Goal: Check status: Check status

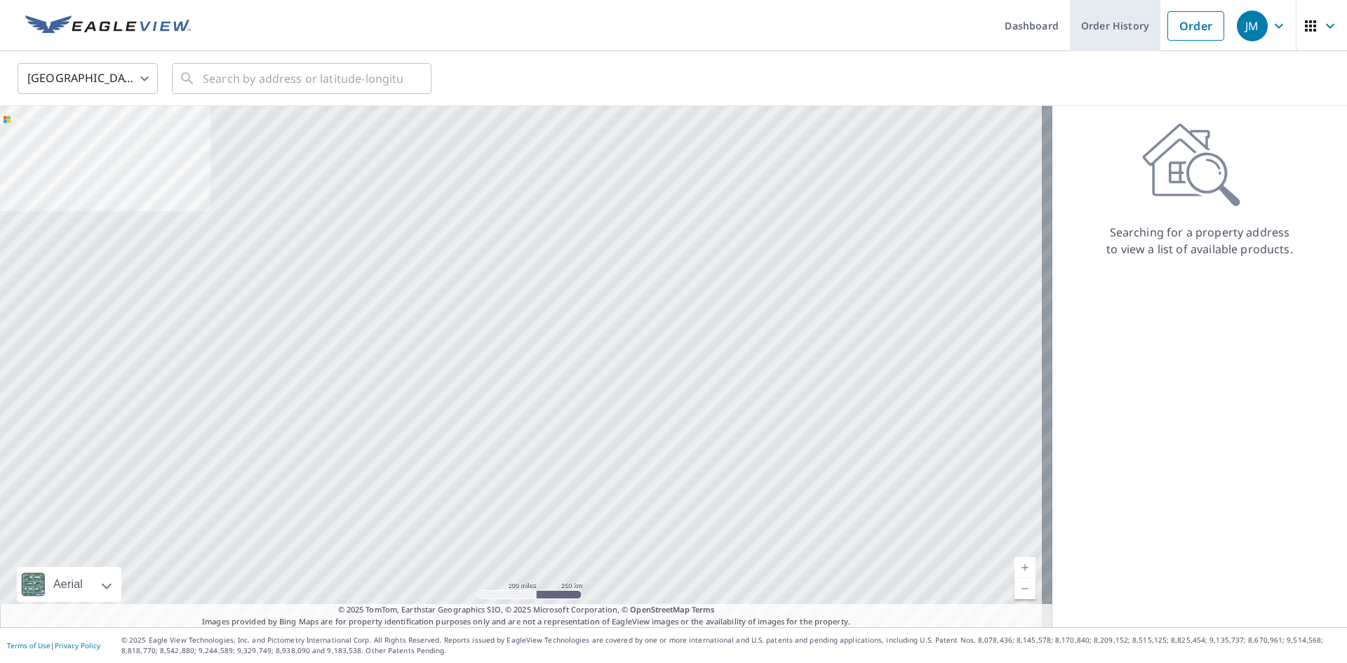
click at [1101, 13] on link "Order History" at bounding box center [1115, 25] width 91 height 51
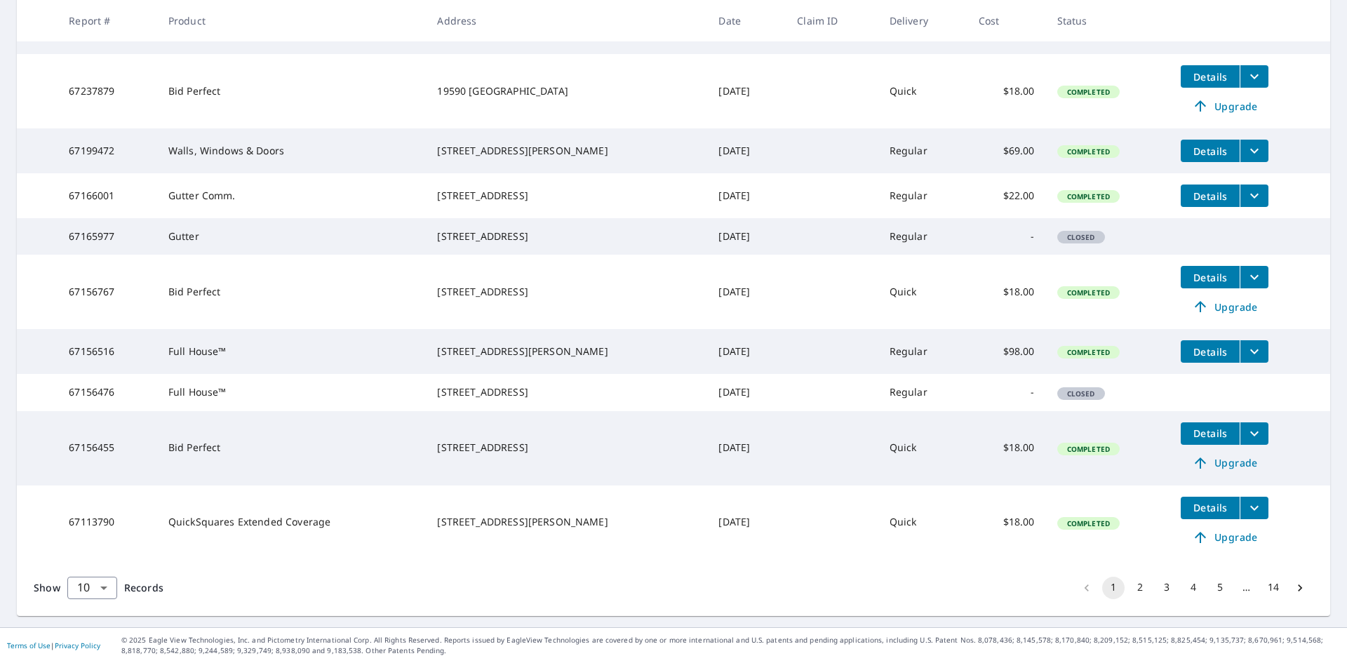
scroll to position [375, 0]
click at [1129, 583] on button "2" at bounding box center [1140, 588] width 22 height 22
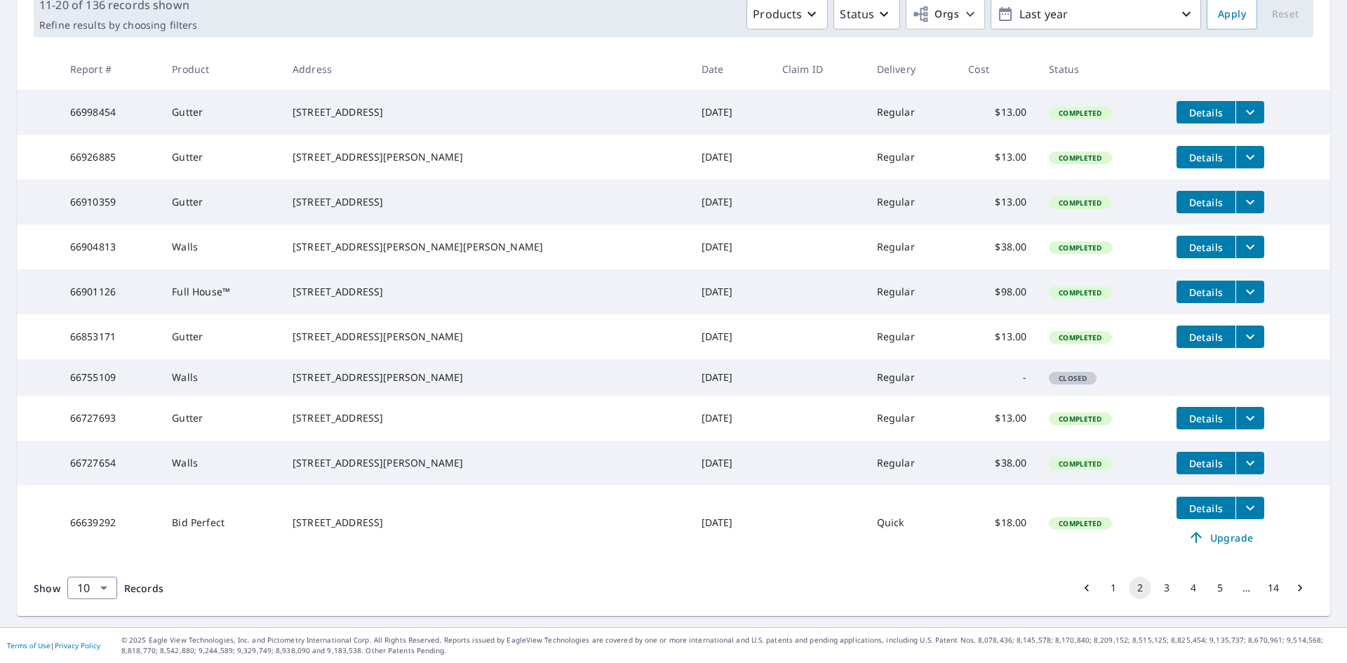
scroll to position [280, 0]
click at [1157, 588] on button "3" at bounding box center [1167, 588] width 22 height 22
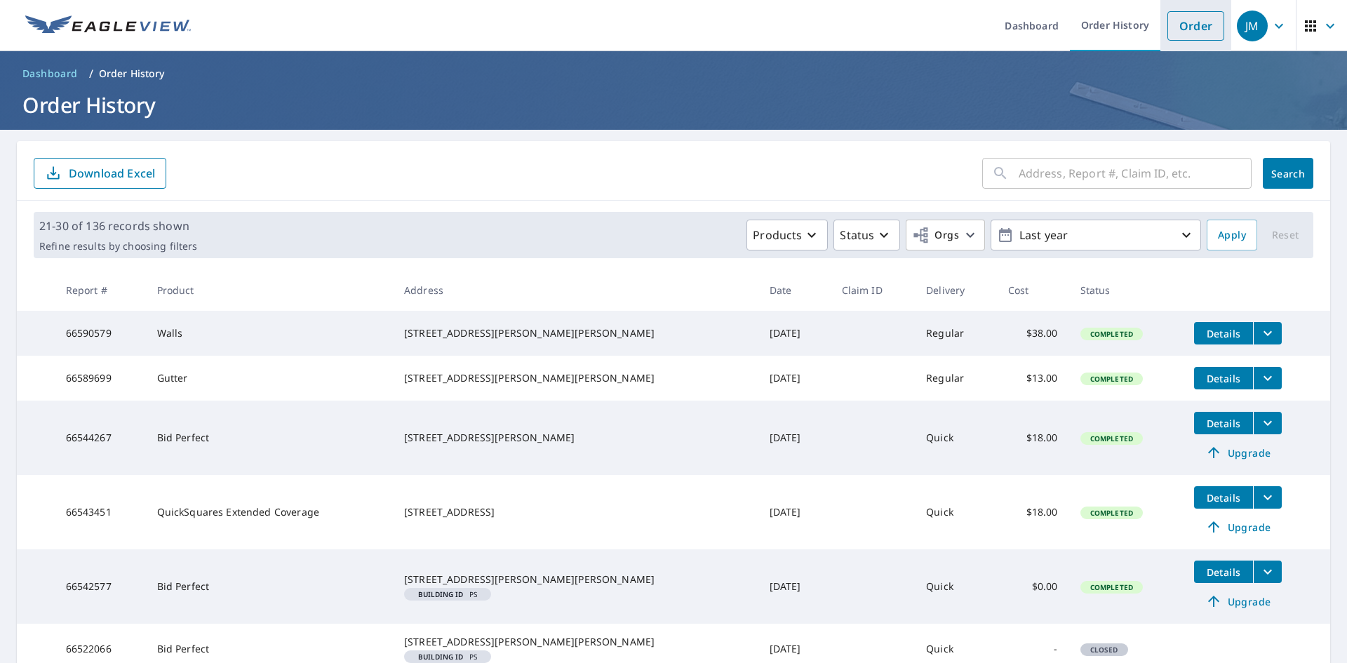
click at [1203, 25] on link "Order" at bounding box center [1196, 25] width 57 height 29
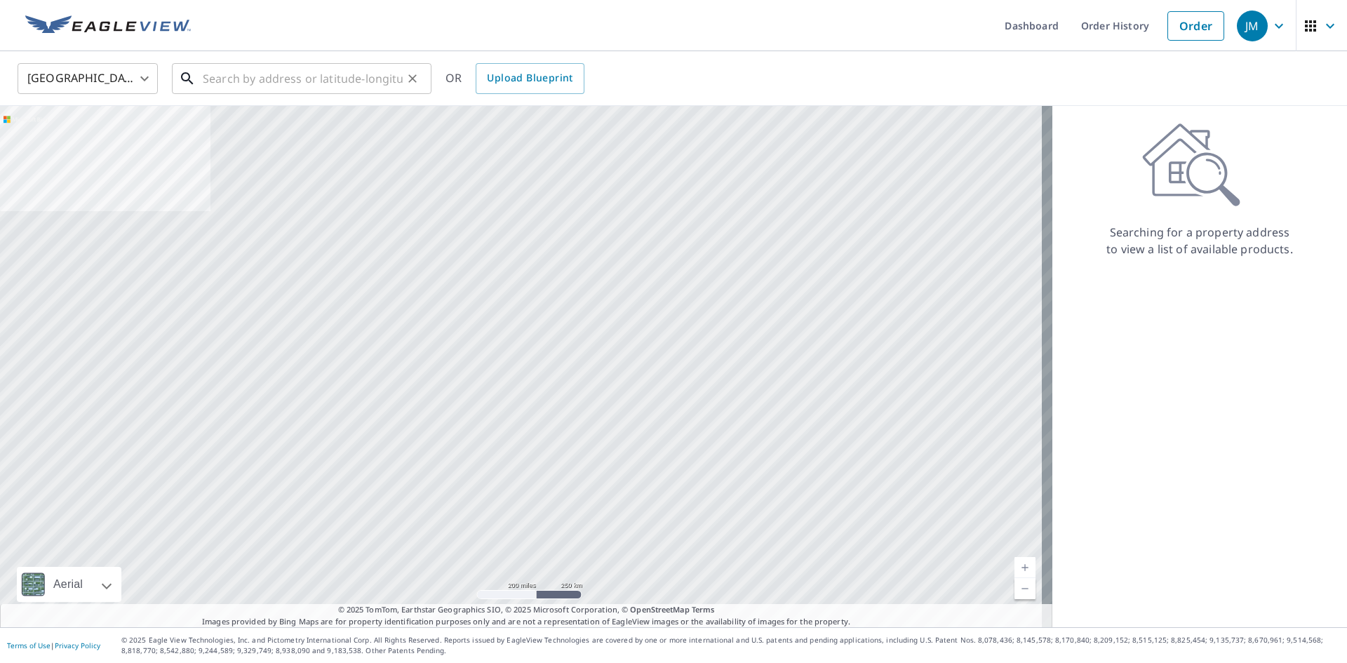
click at [338, 86] on input "text" at bounding box center [303, 78] width 200 height 39
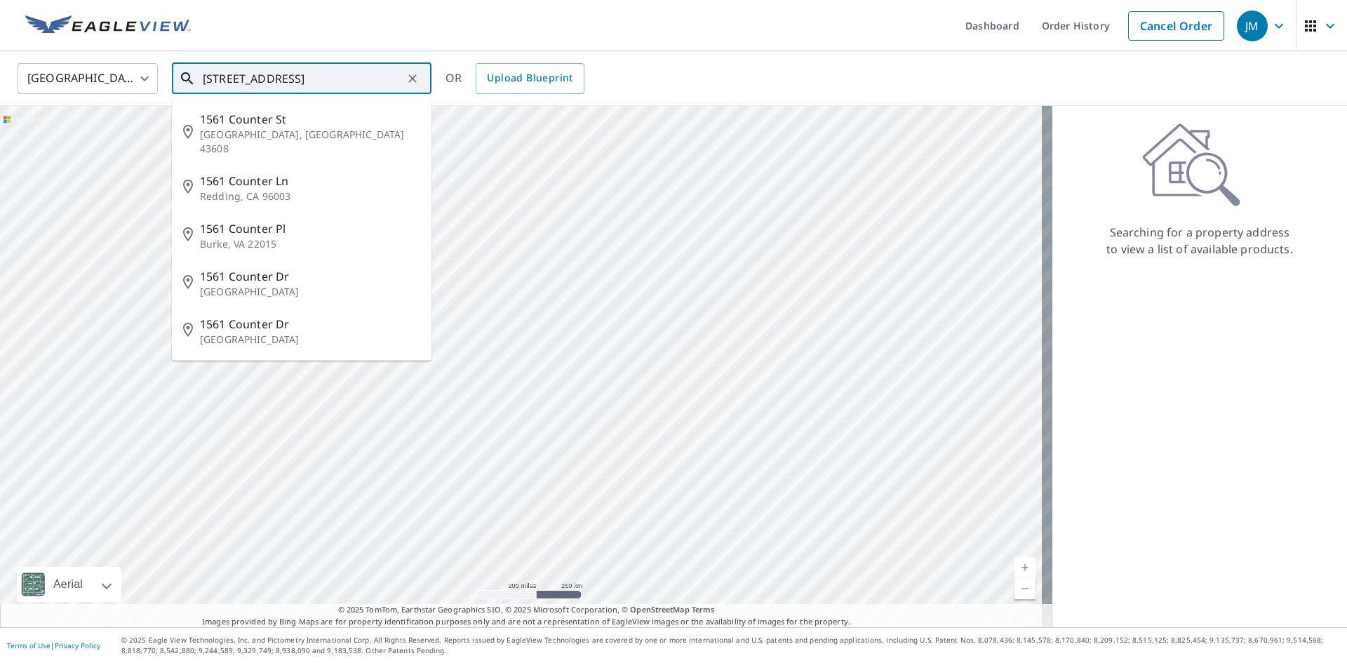
click at [252, 84] on input "[STREET_ADDRESS]" at bounding box center [303, 78] width 200 height 39
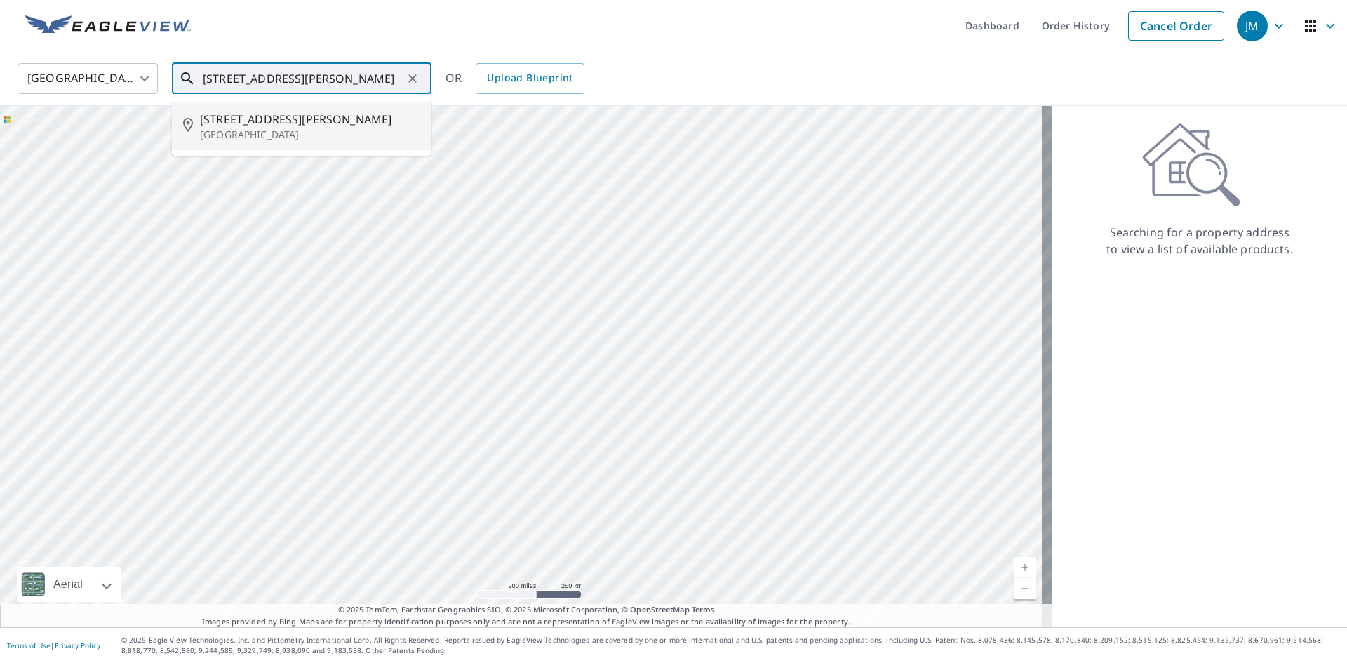
click at [317, 138] on p "[GEOGRAPHIC_DATA]" at bounding box center [310, 135] width 220 height 14
type input "[STREET_ADDRESS][PERSON_NAME]"
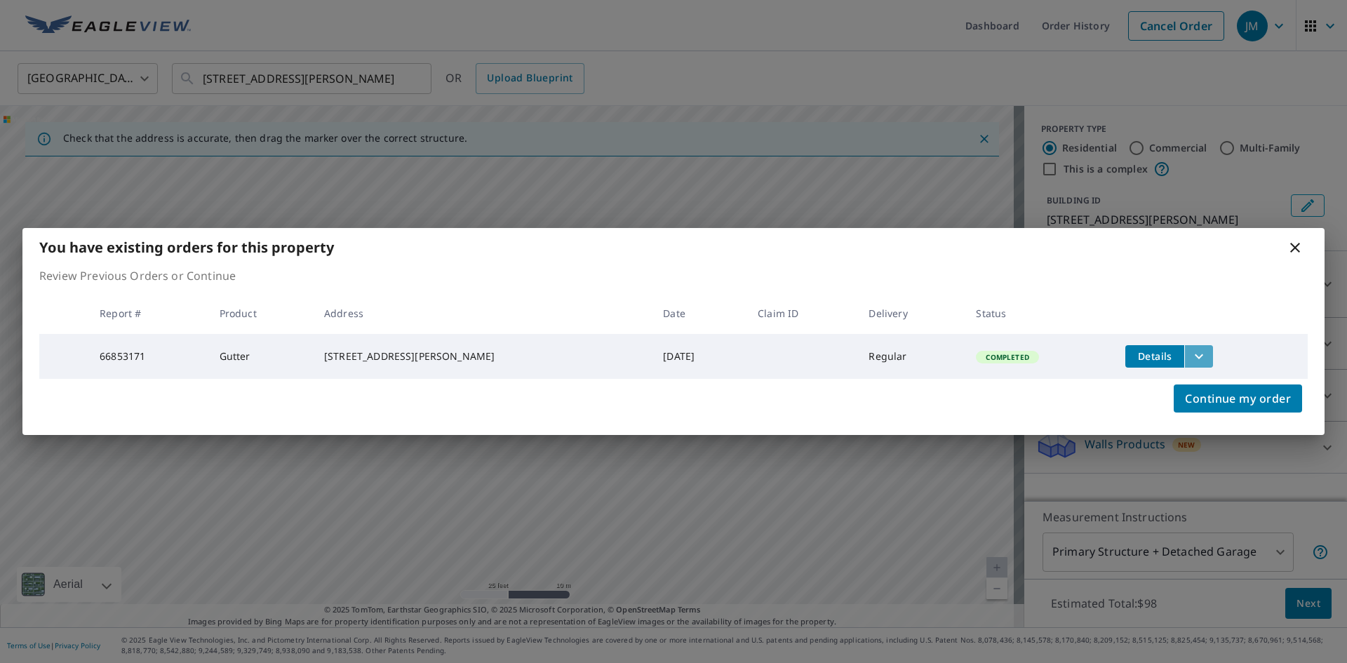
click at [1191, 352] on icon "filesDropdownBtn-66853171" at bounding box center [1199, 356] width 17 height 17
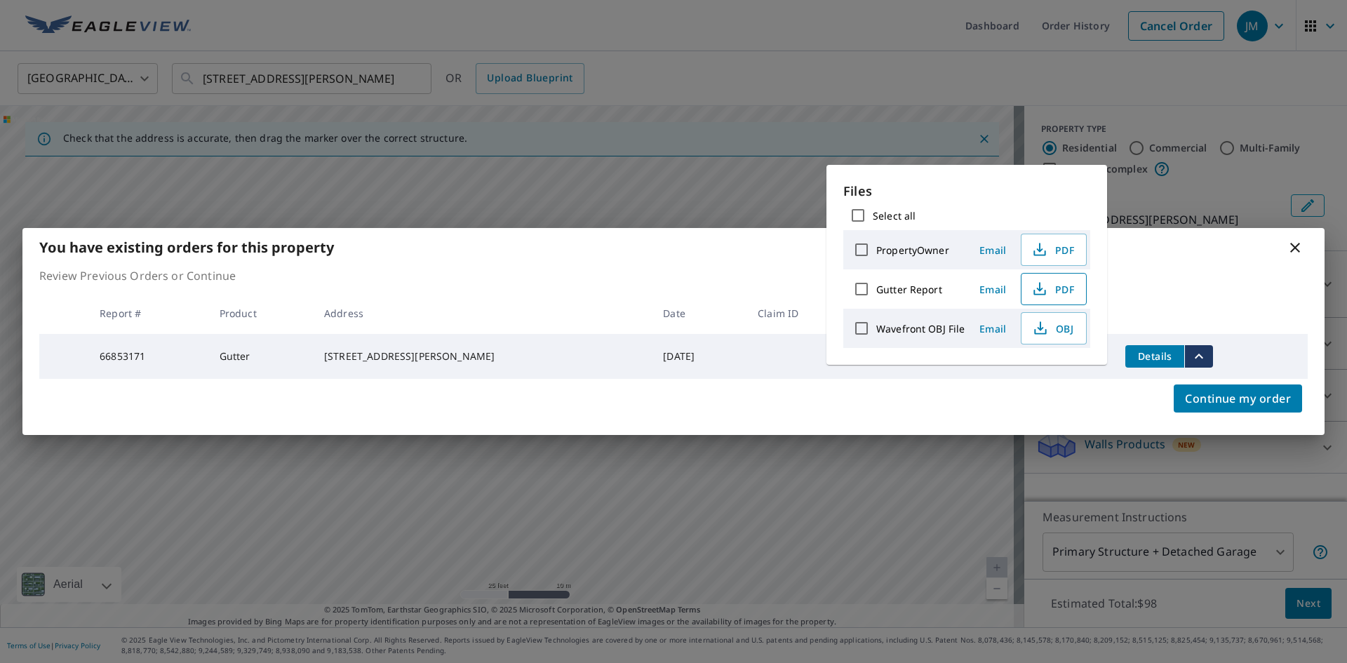
click at [1045, 290] on icon "button" at bounding box center [1040, 289] width 17 height 17
